Goal: Find specific page/section: Find specific page/section

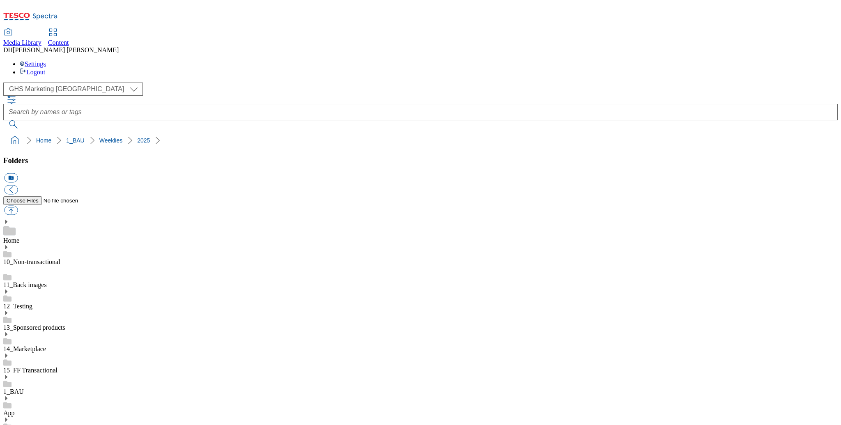
select select "flare-ghs-mktg"
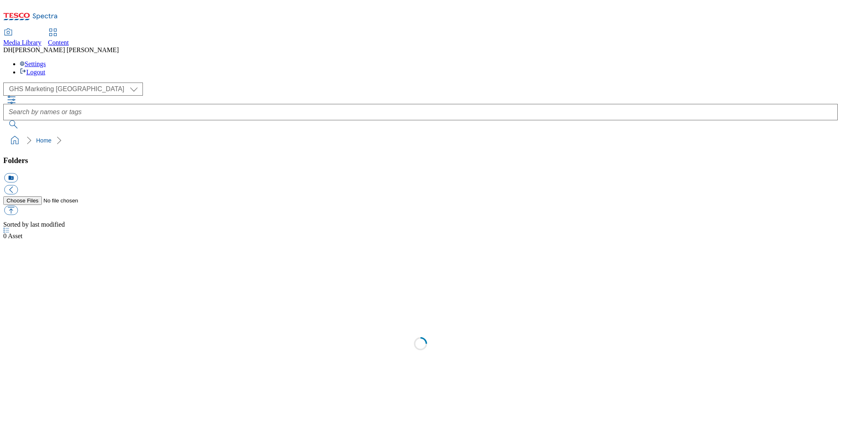
select select "flare-ghs-mktg"
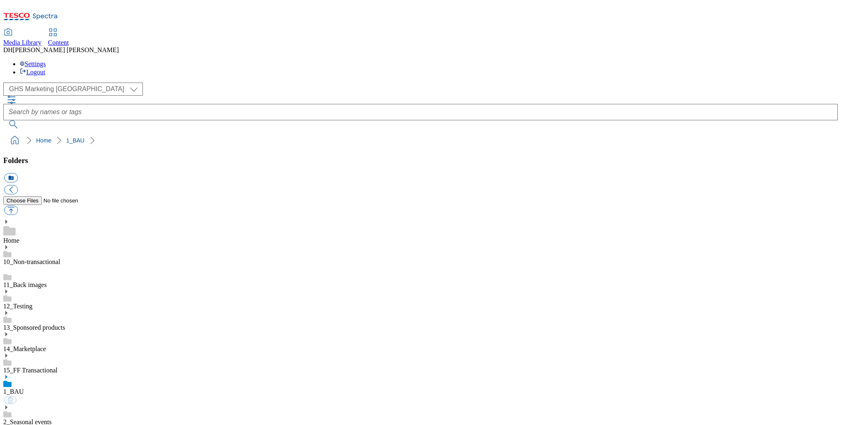
click at [50, 418] on link "2_Seasonal events" at bounding box center [27, 421] width 48 height 7
click at [24, 388] on link "1_BAU" at bounding box center [13, 391] width 21 height 7
click at [52, 418] on link "2_Seasonal events" at bounding box center [27, 421] width 48 height 7
click at [24, 388] on link "1_BAU" at bounding box center [13, 391] width 21 height 7
